Goal: Navigation & Orientation: Find specific page/section

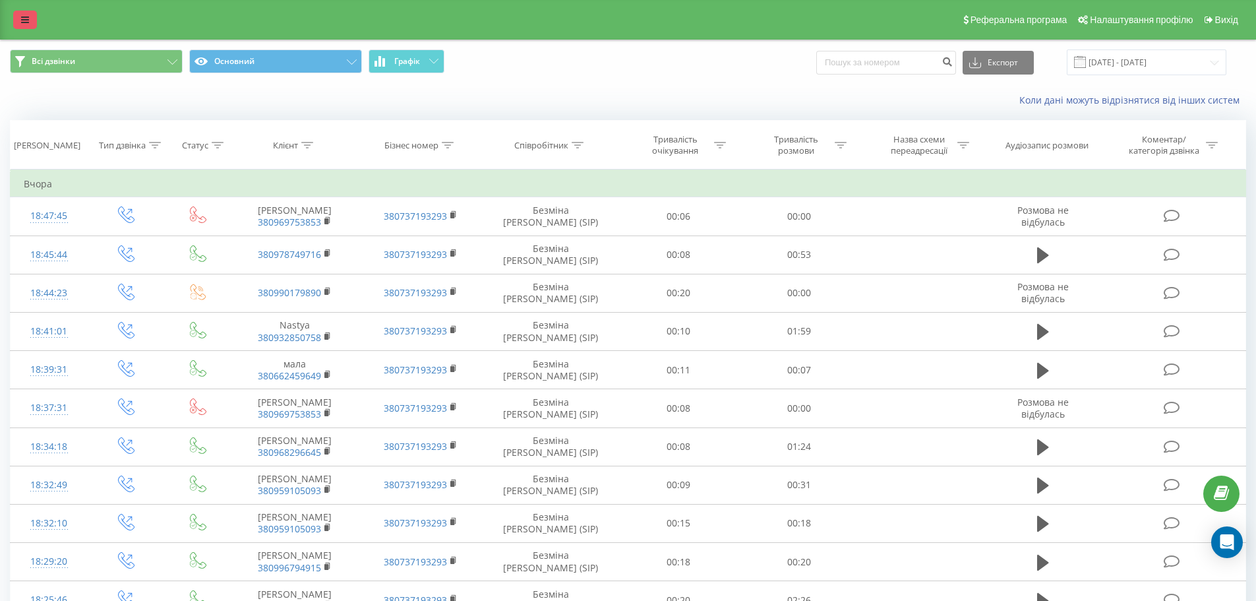
click at [20, 25] on link at bounding box center [25, 20] width 24 height 18
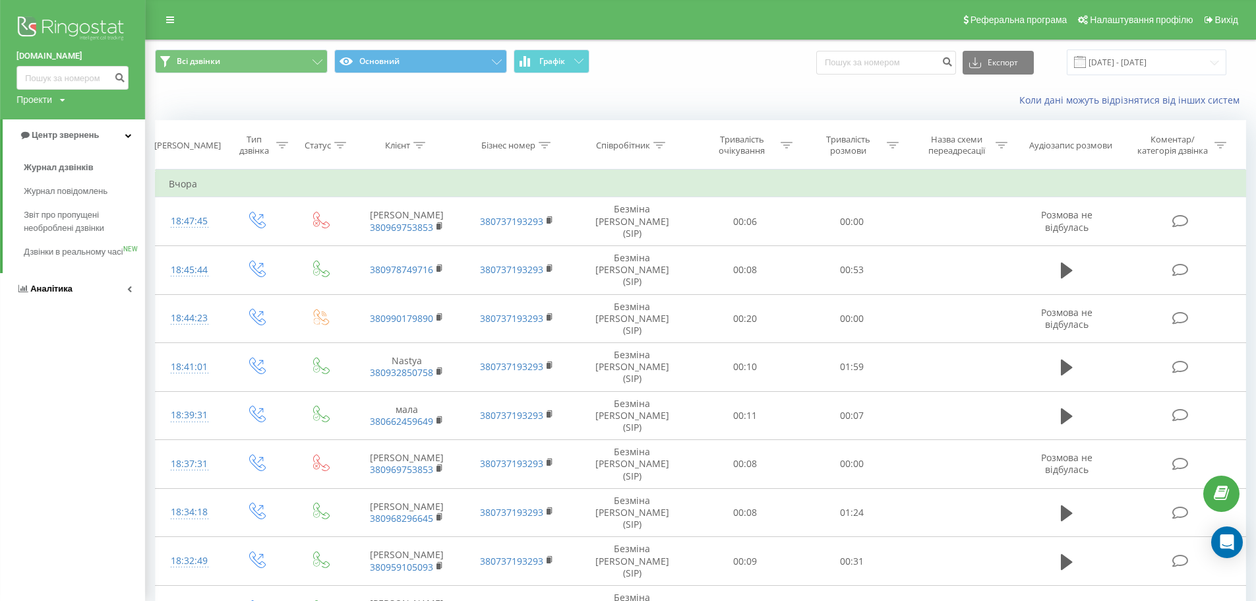
click at [65, 293] on span "Аналiтика" at bounding box center [51, 288] width 42 height 10
click at [53, 218] on span "Співробітники у реальному часі" at bounding box center [74, 206] width 100 height 26
click at [60, 200] on span "Співробітники у реальному часі" at bounding box center [74, 206] width 100 height 26
click at [49, 219] on span "Співробітники у реальному часі" at bounding box center [74, 206] width 100 height 26
click at [53, 200] on span "Співробітники у реальному часі" at bounding box center [74, 206] width 100 height 26
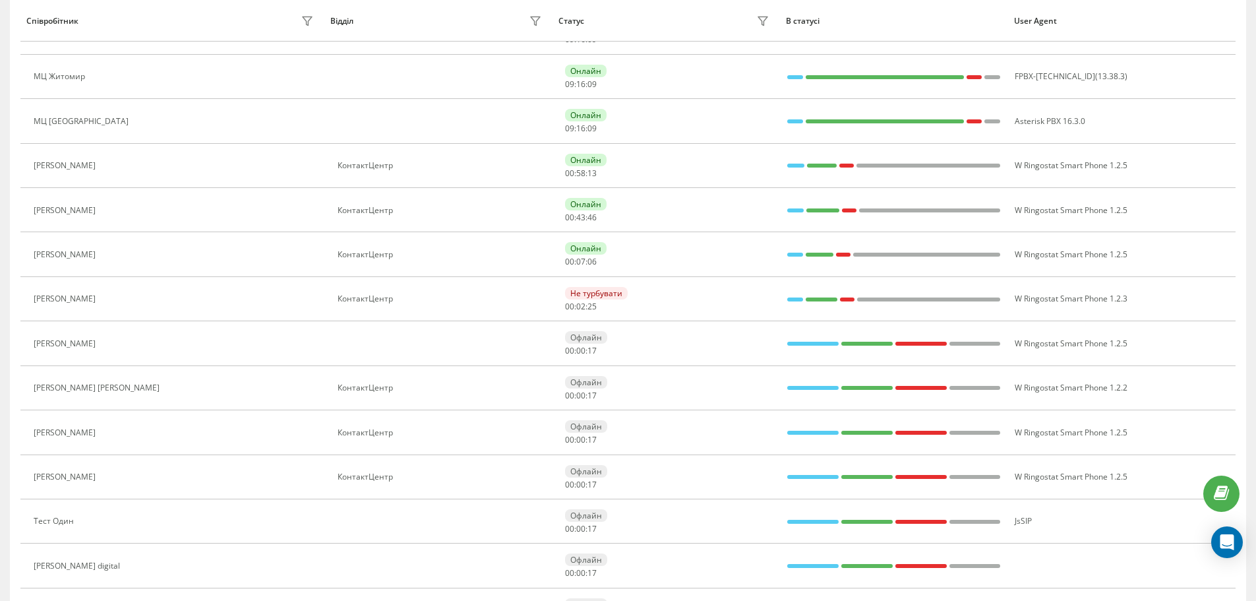
scroll to position [396, 0]
